Goal: Information Seeking & Learning: Find specific page/section

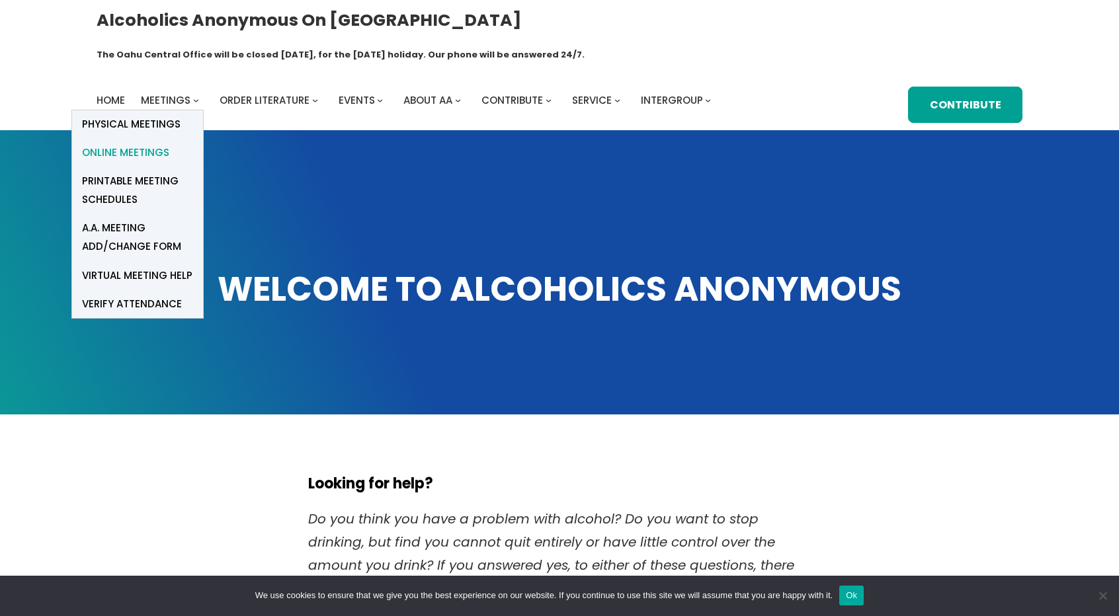
click at [149, 144] on span "Online Meetings" at bounding box center [125, 153] width 87 height 19
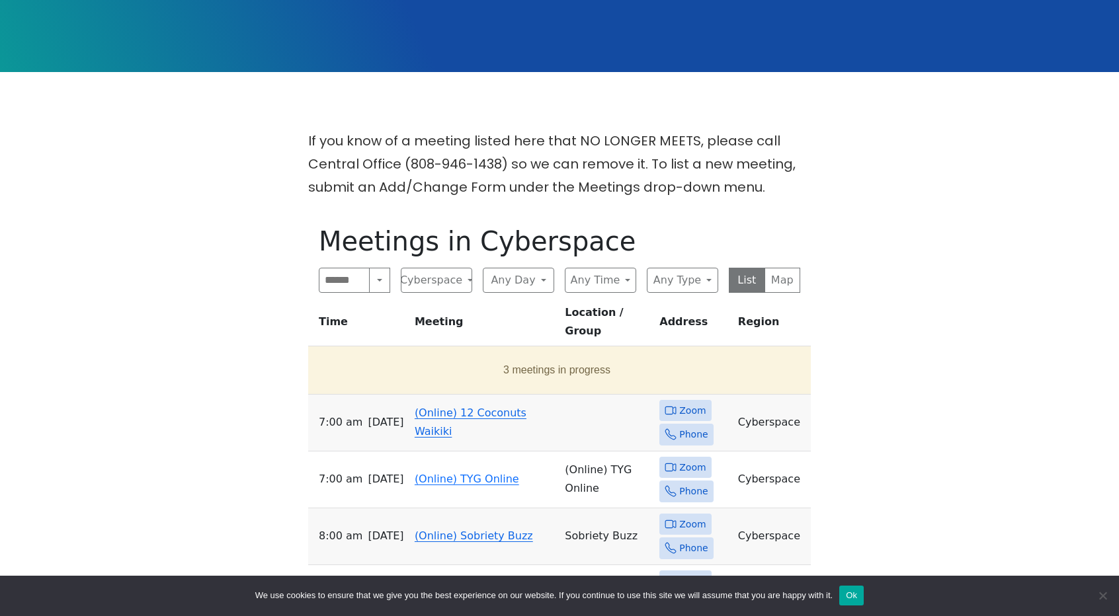
scroll to position [343, 0]
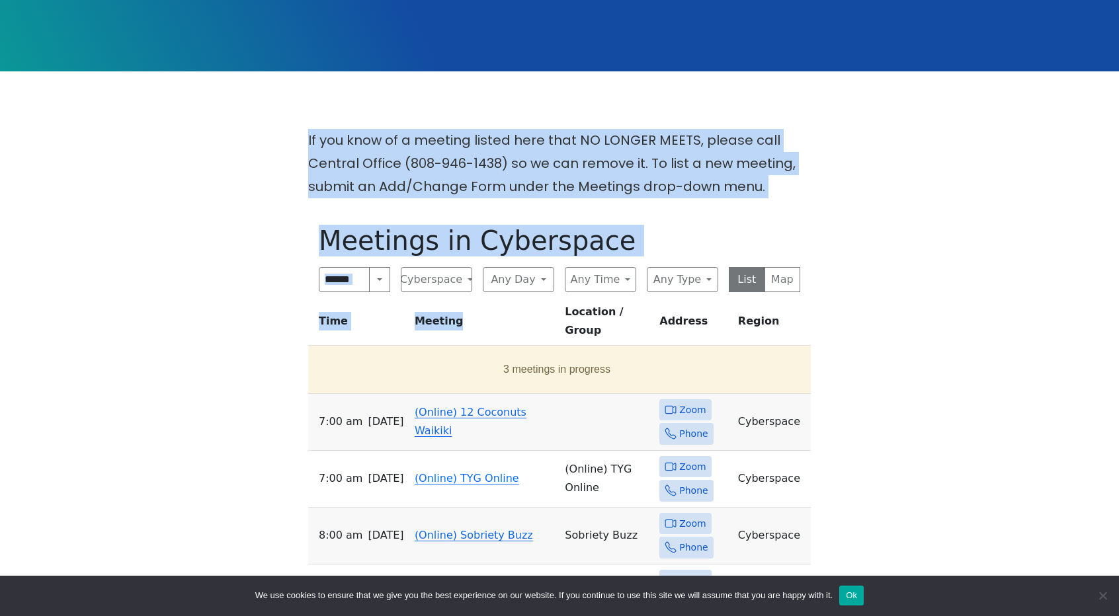
drag, startPoint x: 0, startPoint y: 0, endPoint x: 499, endPoint y: 296, distance: 579.8
click at [499, 296] on div "If you know of a meeting listed here that NO LONGER MEETS, please call Central …" at bounding box center [559, 559] width 1007 height 861
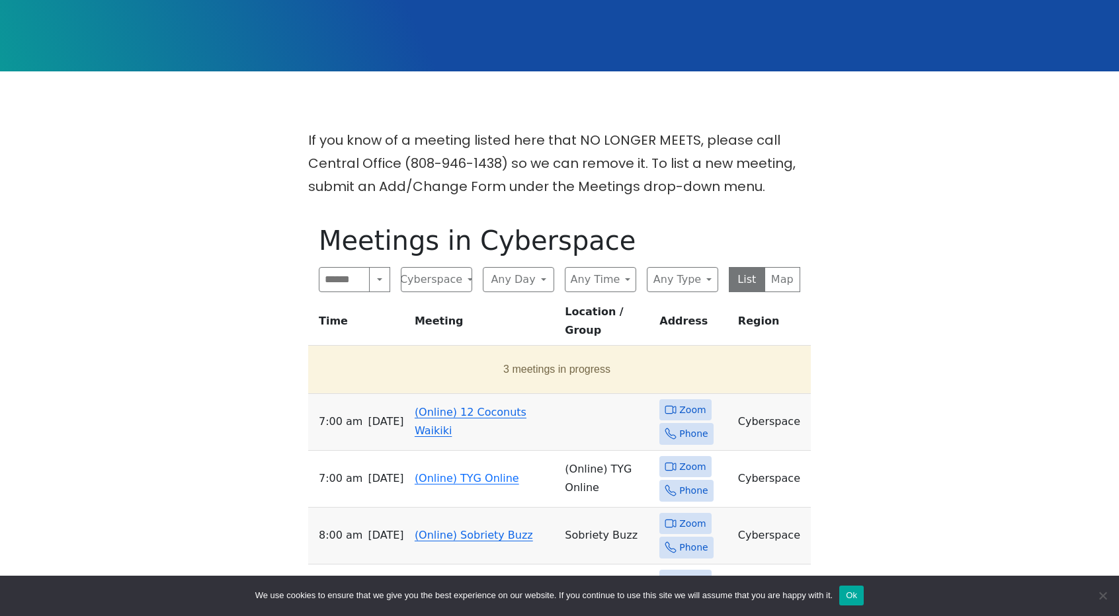
click at [680, 402] on span "Zoom" at bounding box center [692, 410] width 26 height 17
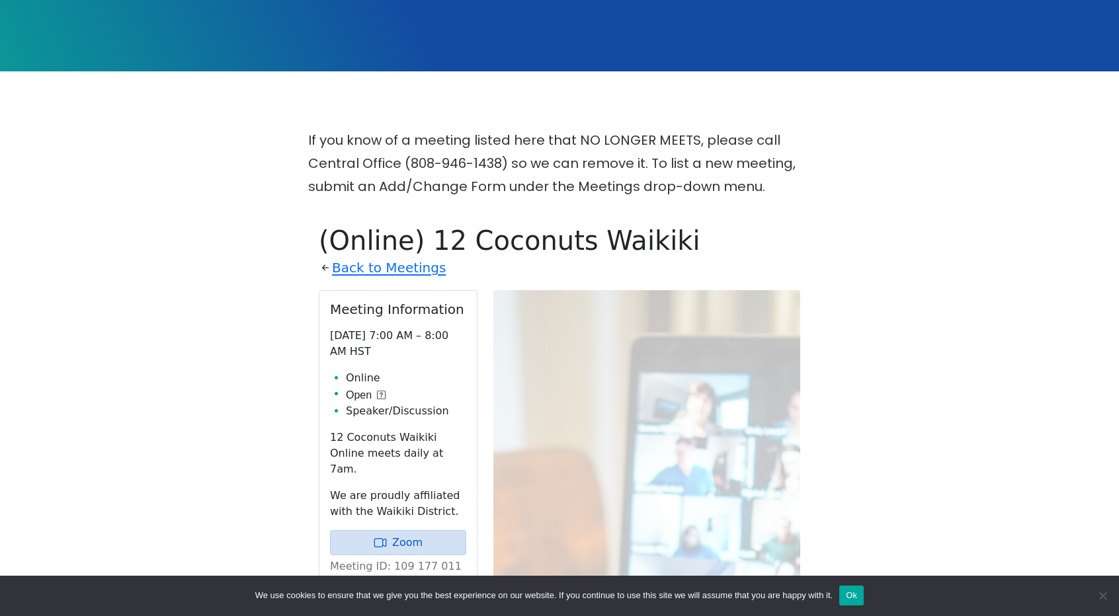
scroll to position [528, 0]
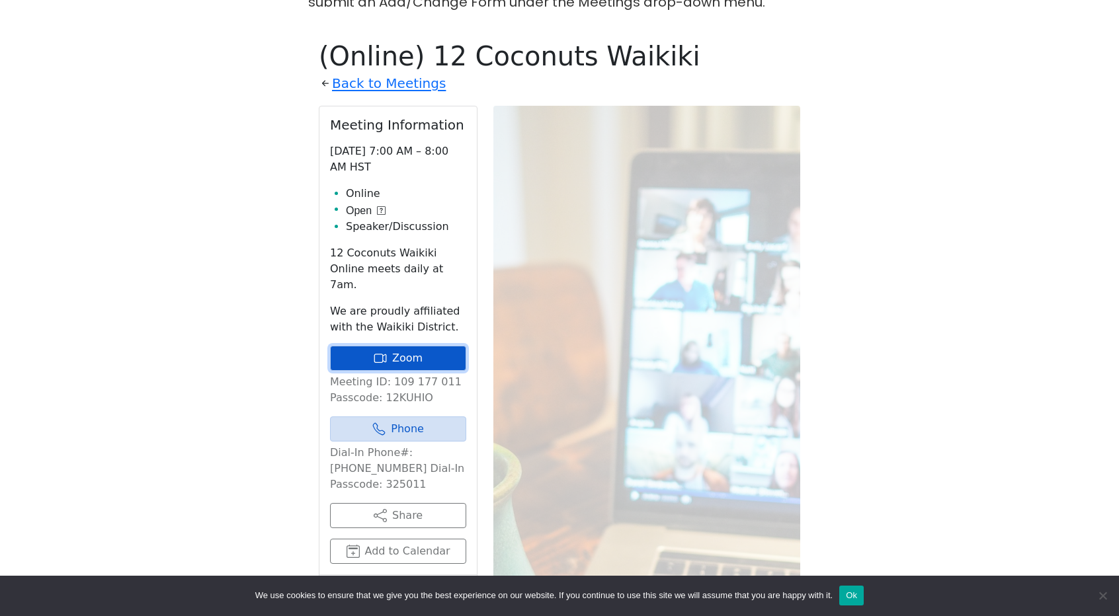
click at [407, 346] on link "Zoom" at bounding box center [398, 358] width 136 height 25
